Goal: Register for event/course

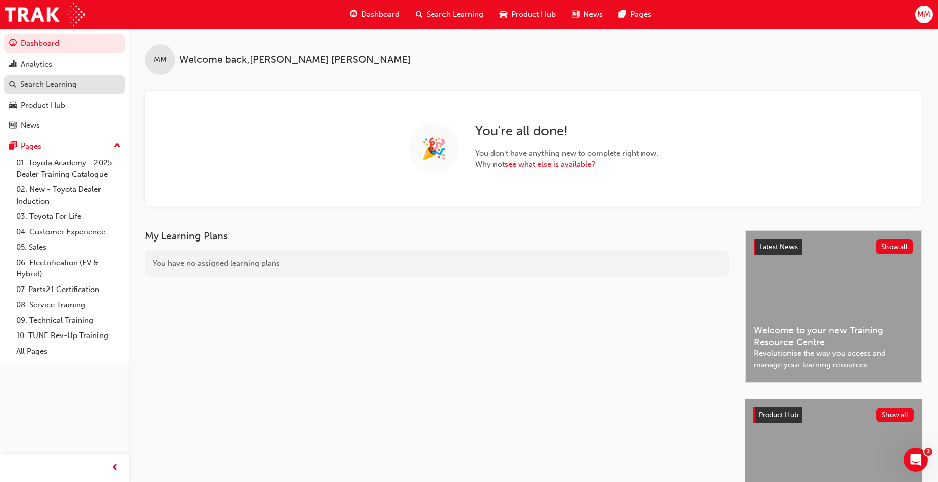
click at [50, 80] on div "Search Learning" at bounding box center [48, 85] width 57 height 12
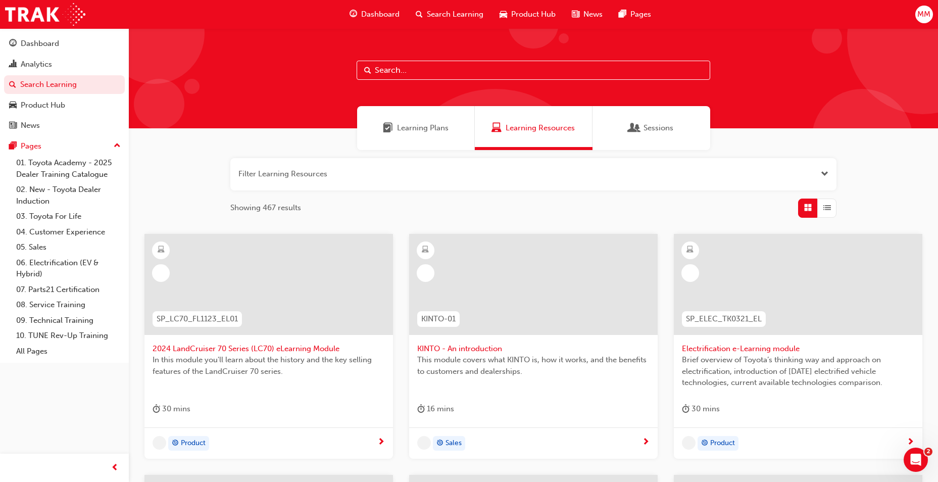
click at [650, 121] on div "Sessions" at bounding box center [652, 128] width 118 height 44
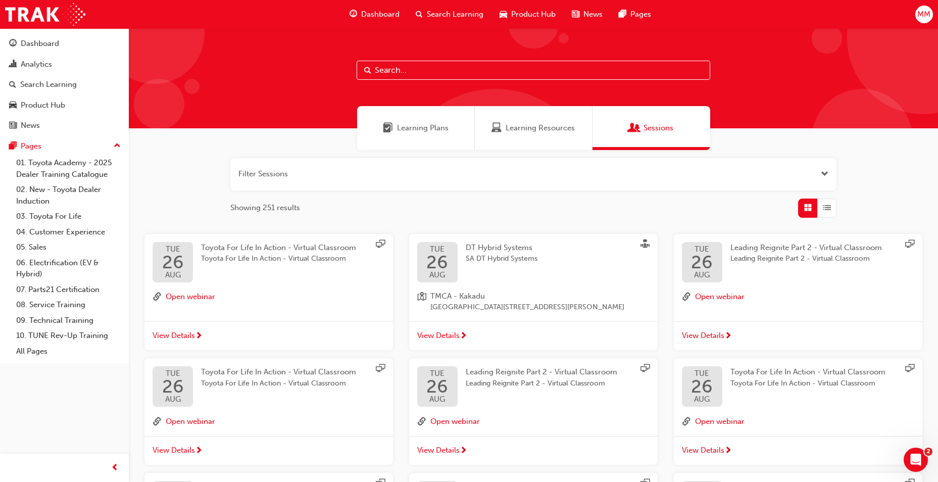
click at [352, 178] on button "button" at bounding box center [533, 174] width 606 height 32
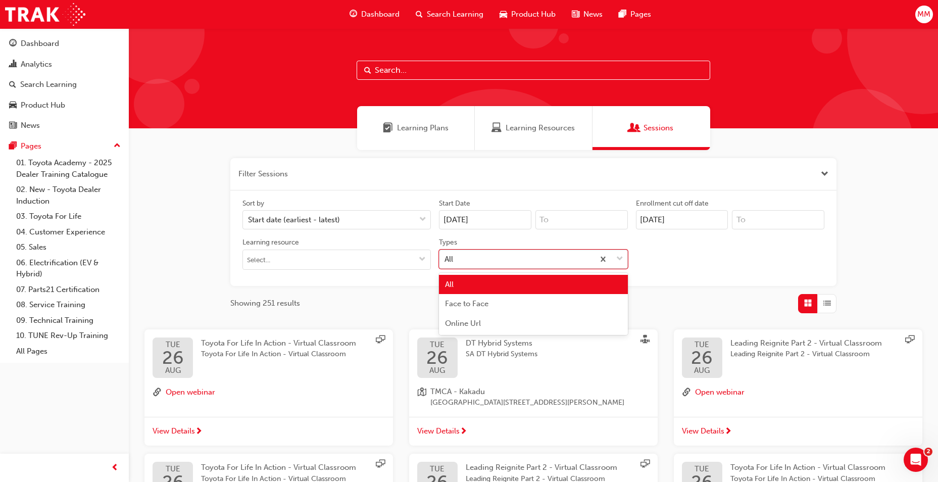
click at [490, 251] on div "All" at bounding box center [517, 259] width 154 height 18
click at [446, 254] on input "Types option All focused, 1 of 3. 3 results available. Use Up and Down to choos…" at bounding box center [445, 258] width 1 height 9
click at [495, 306] on div "Face to Face" at bounding box center [533, 304] width 188 height 20
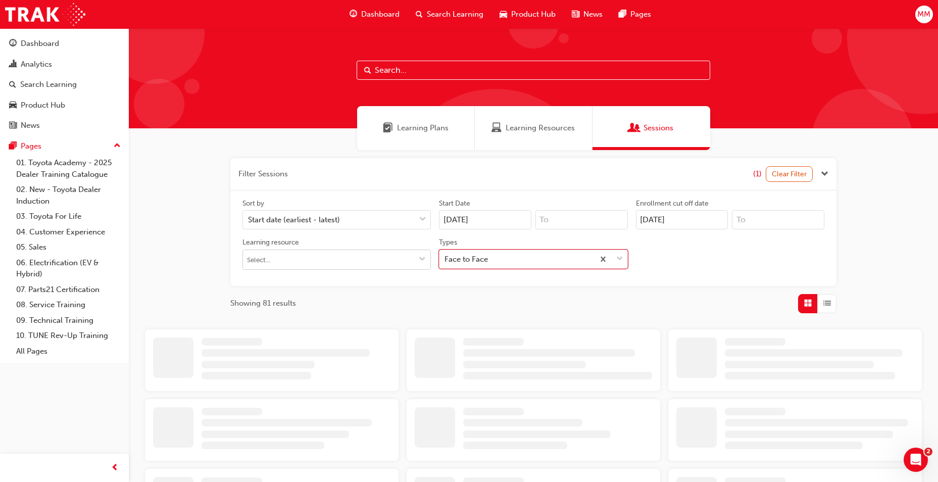
click at [358, 251] on input "Learning resource" at bounding box center [336, 259] width 187 height 19
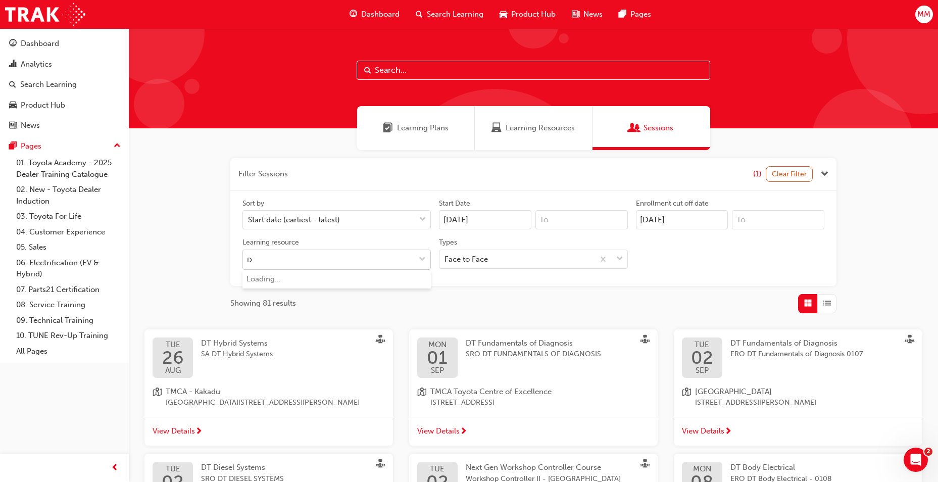
type input "DT"
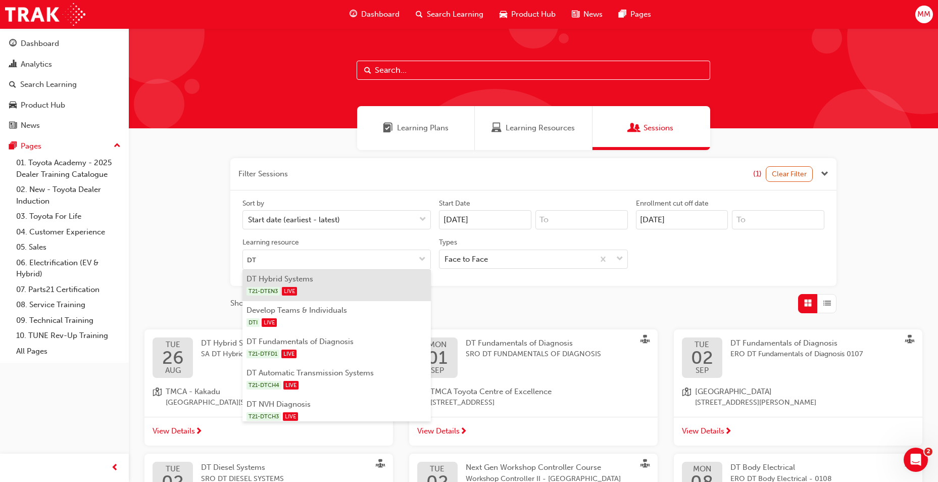
click at [345, 285] on div "T21-DTEN3 LIVE" at bounding box center [337, 291] width 181 height 13
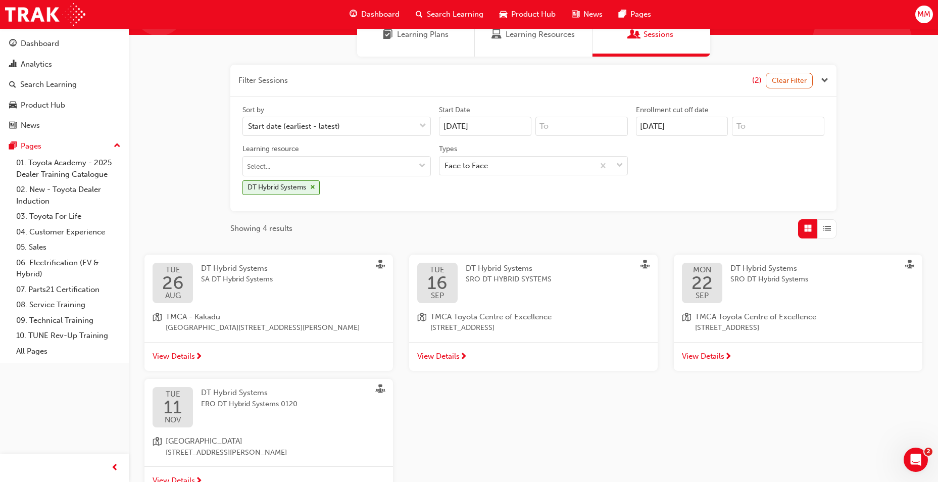
scroll to position [101, 0]
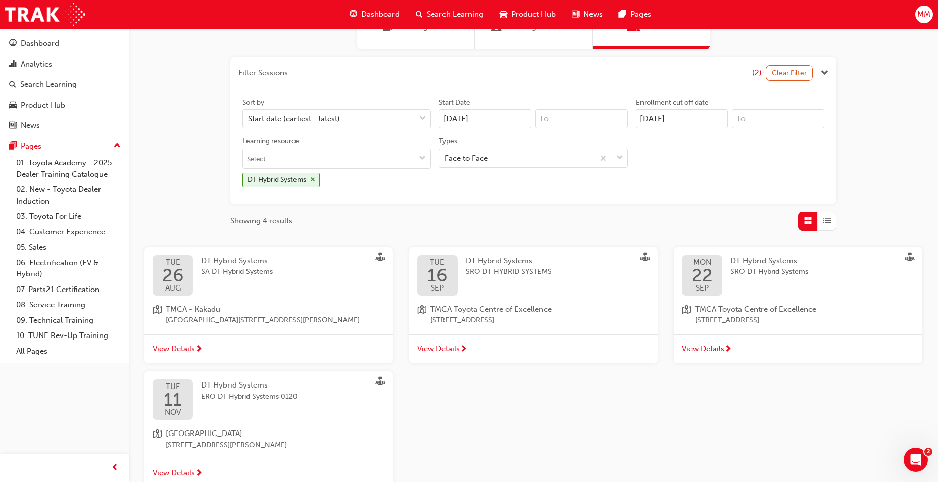
click at [236, 269] on span "SA DT Hybrid Systems" at bounding box center [237, 272] width 72 height 12
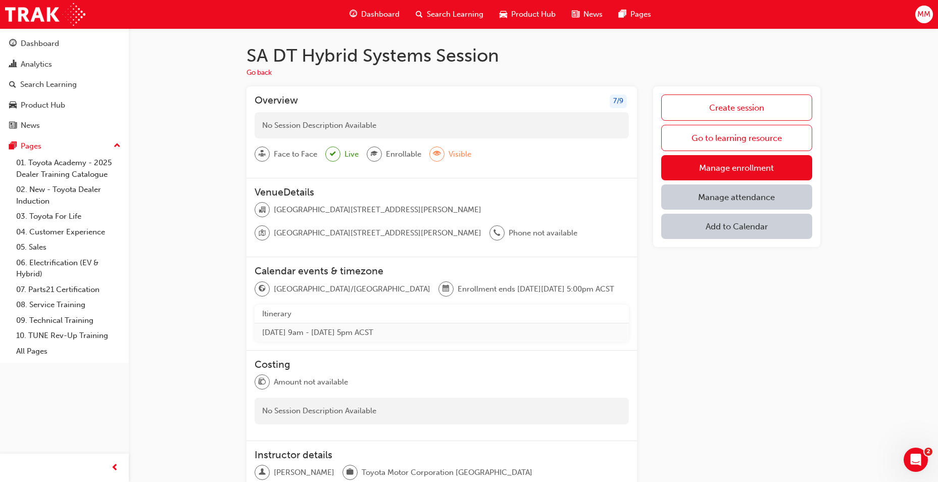
click at [748, 167] on link "Manage enrollment" at bounding box center [736, 167] width 151 height 25
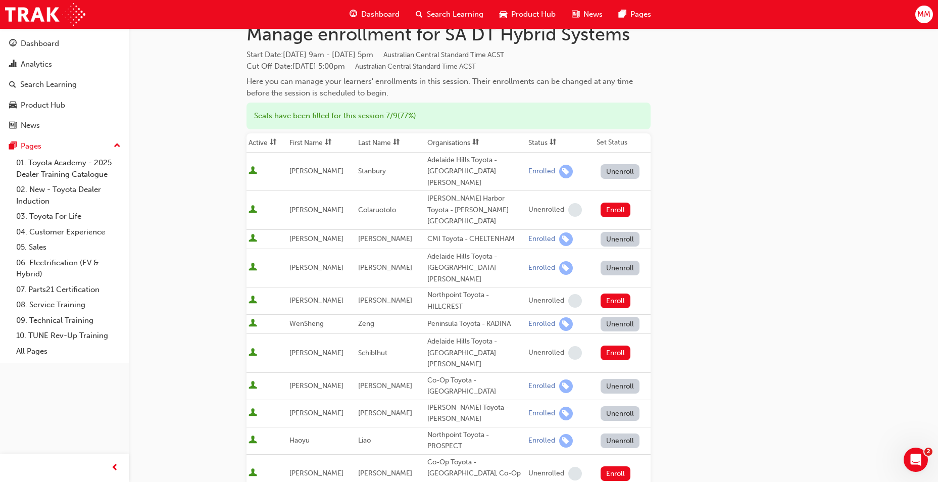
scroll to position [101, 0]
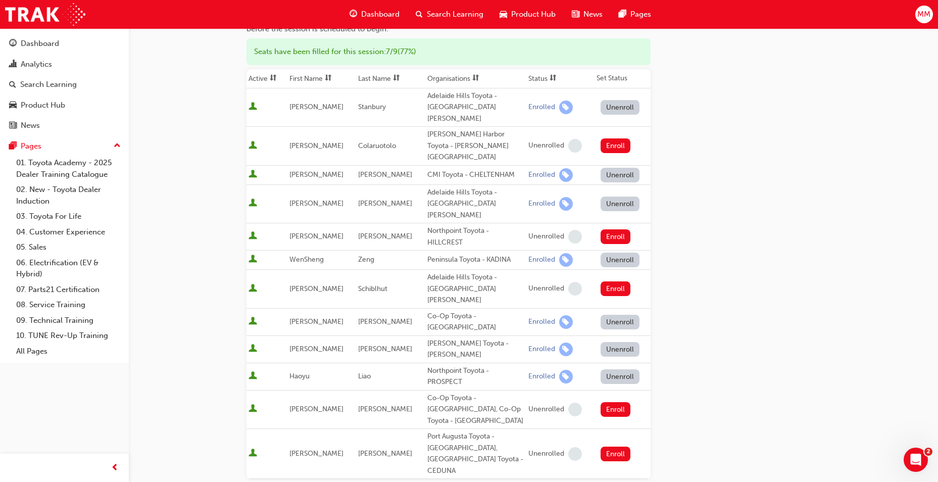
click at [773, 240] on div "Go to session detail page Manage enrollment for SA DT Hybrid Systems Start Date…" at bounding box center [534, 286] width 574 height 718
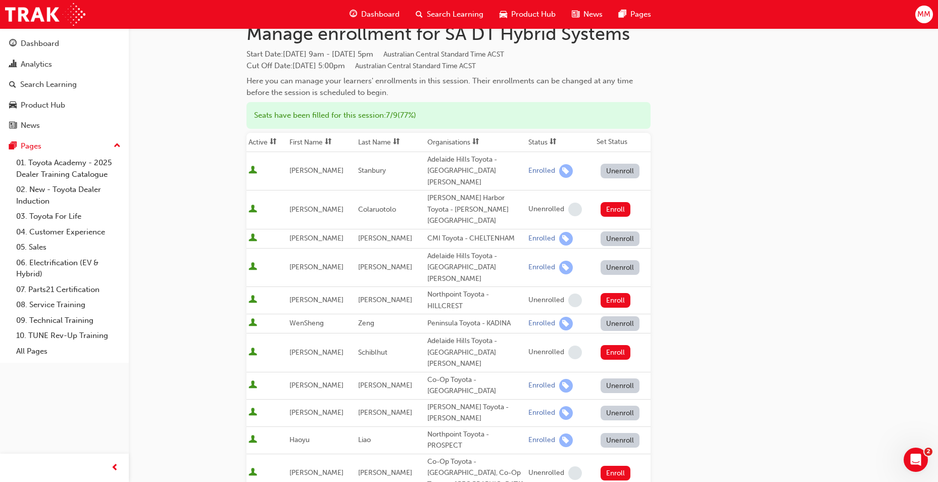
scroll to position [0, 0]
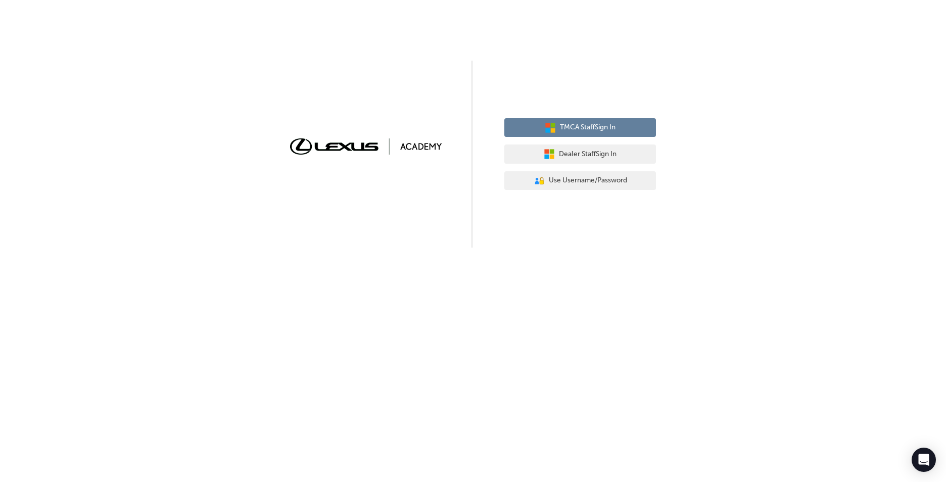
click at [560, 133] on button "TMCA Staff Sign In" at bounding box center [580, 127] width 152 height 19
